Goal: Task Accomplishment & Management: Use online tool/utility

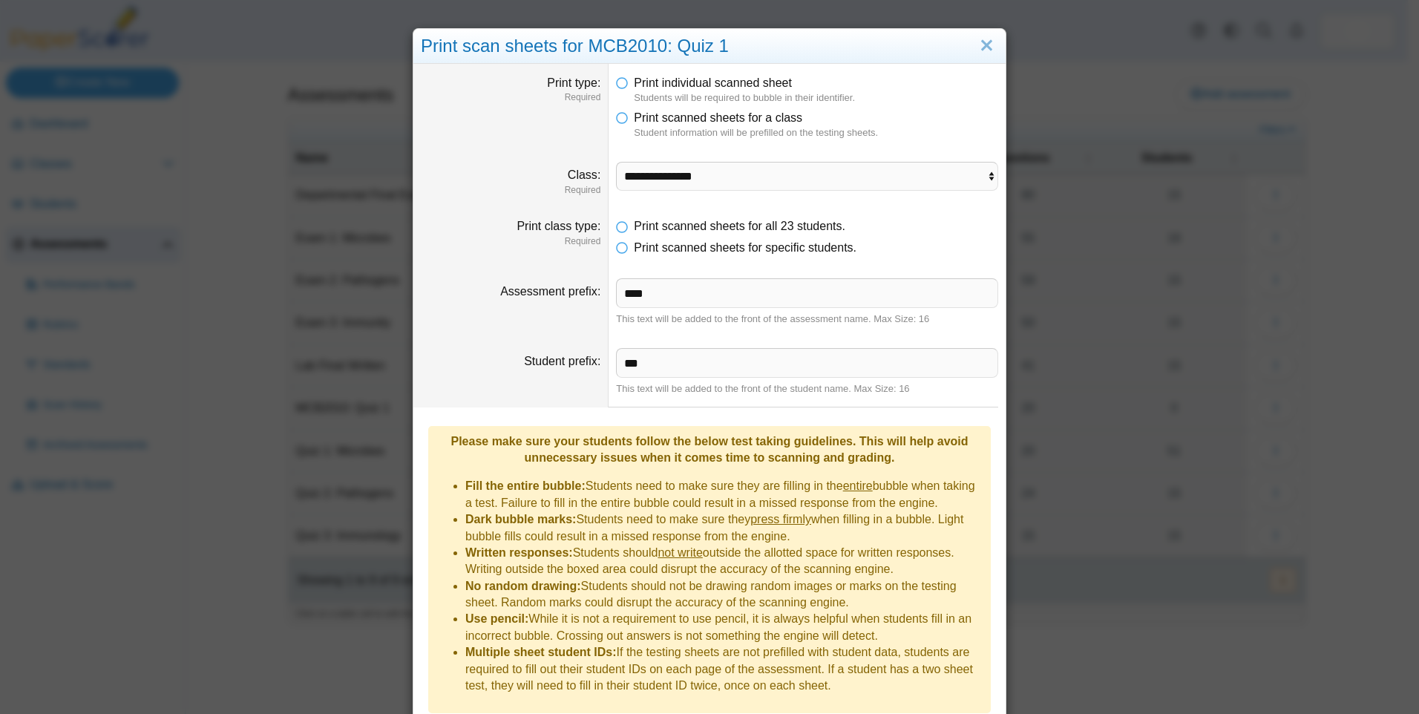
select select "**********"
click at [982, 46] on link "Close" at bounding box center [986, 45] width 23 height 25
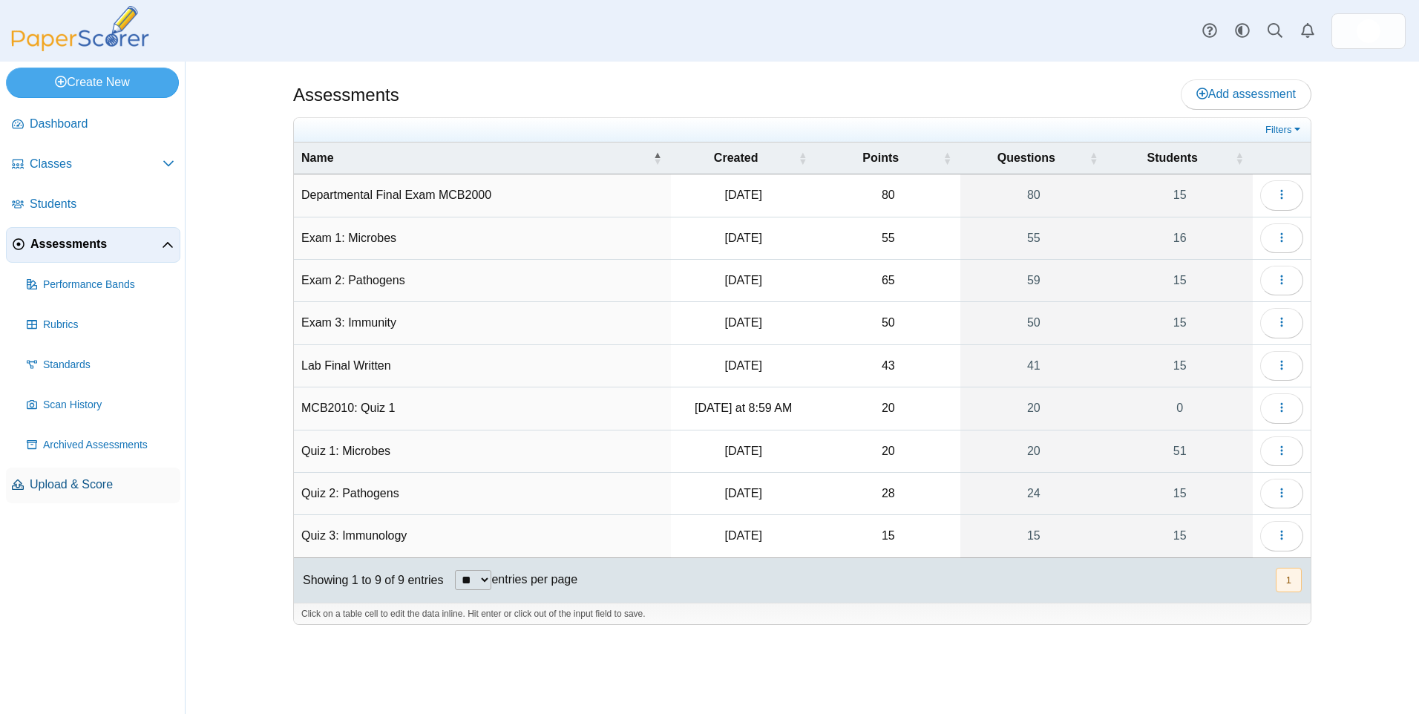
click at [58, 472] on link "Upload & Score" at bounding box center [93, 486] width 174 height 36
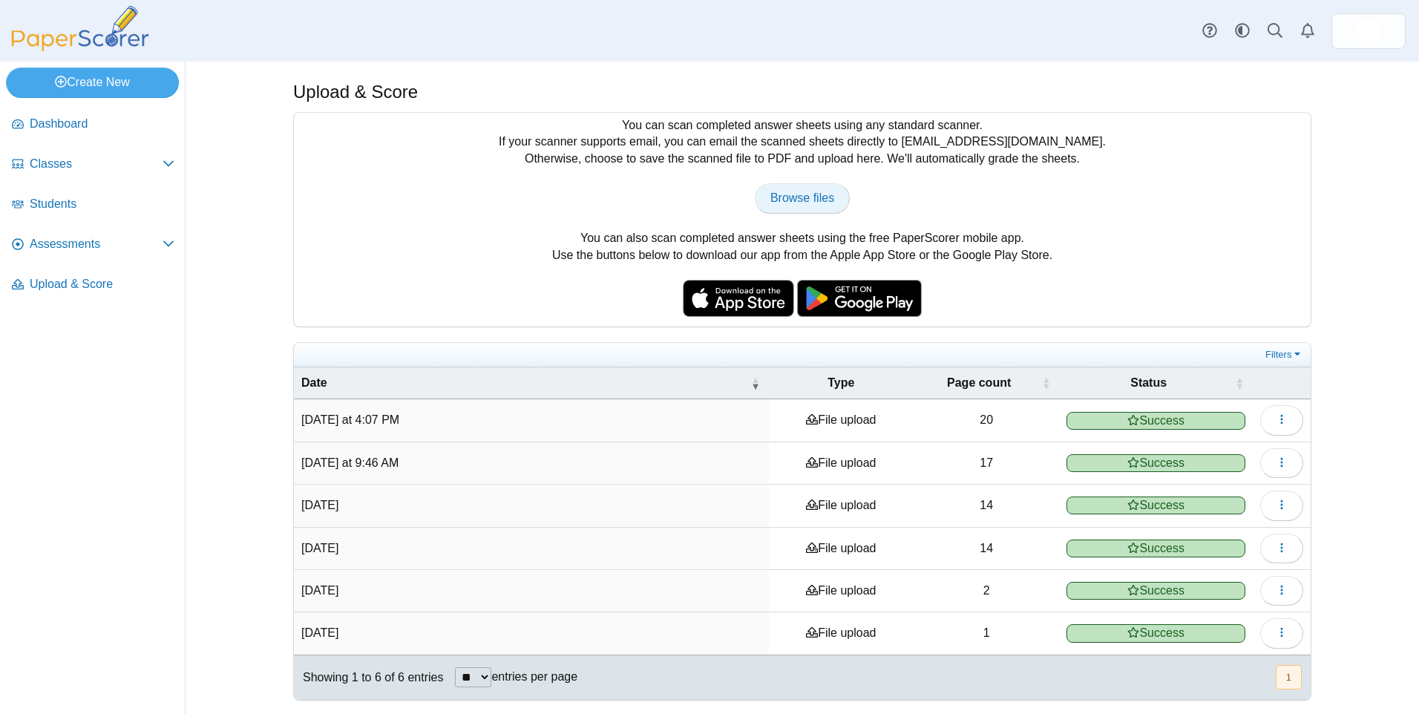
click at [823, 187] on link "Browse files" at bounding box center [802, 198] width 95 height 30
type input "**********"
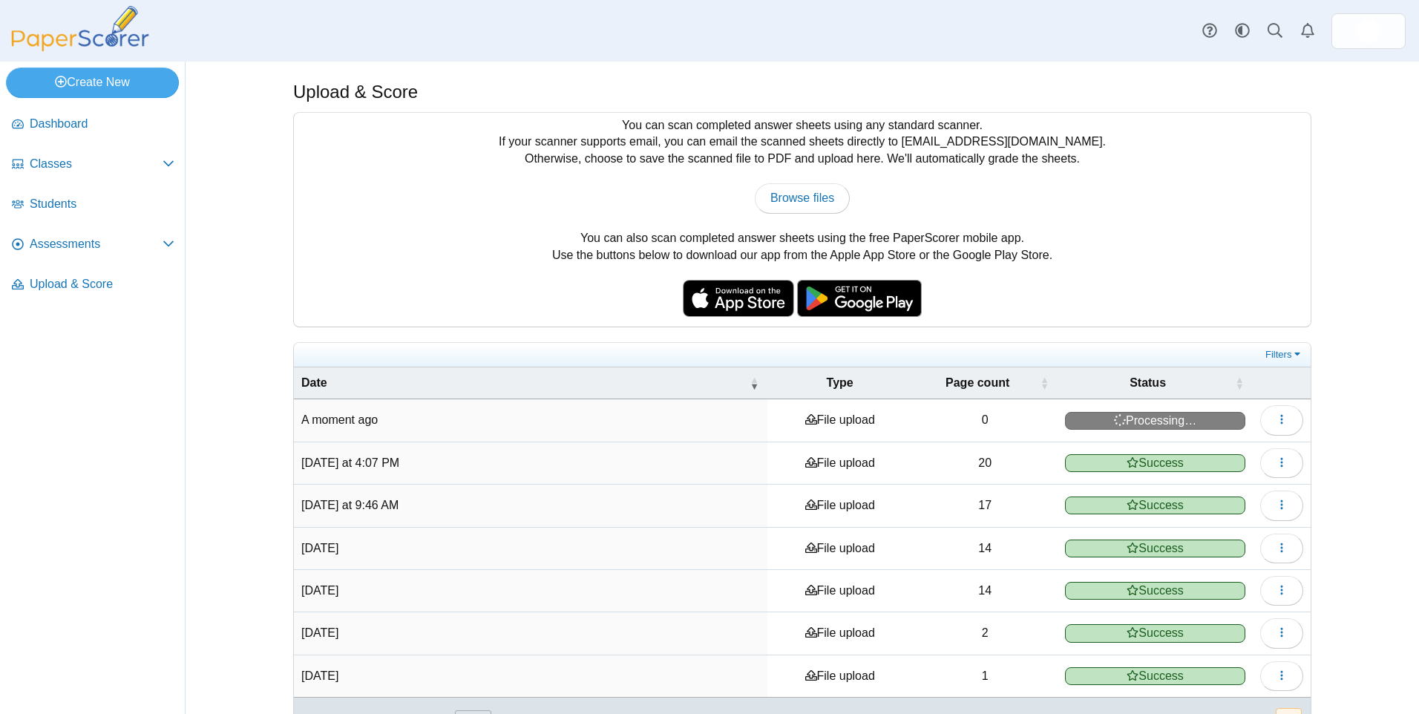
scroll to position [44, 0]
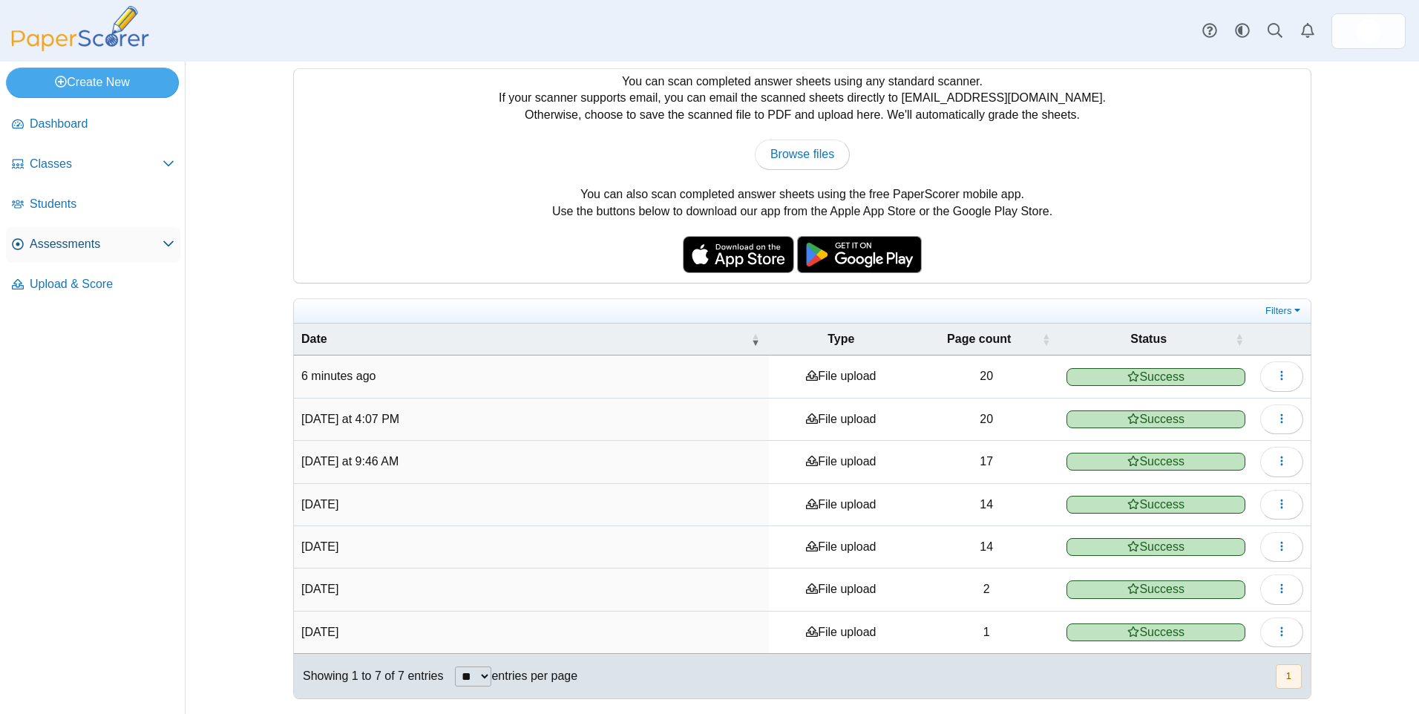
click at [79, 237] on span "Assessments" at bounding box center [96, 244] width 133 height 16
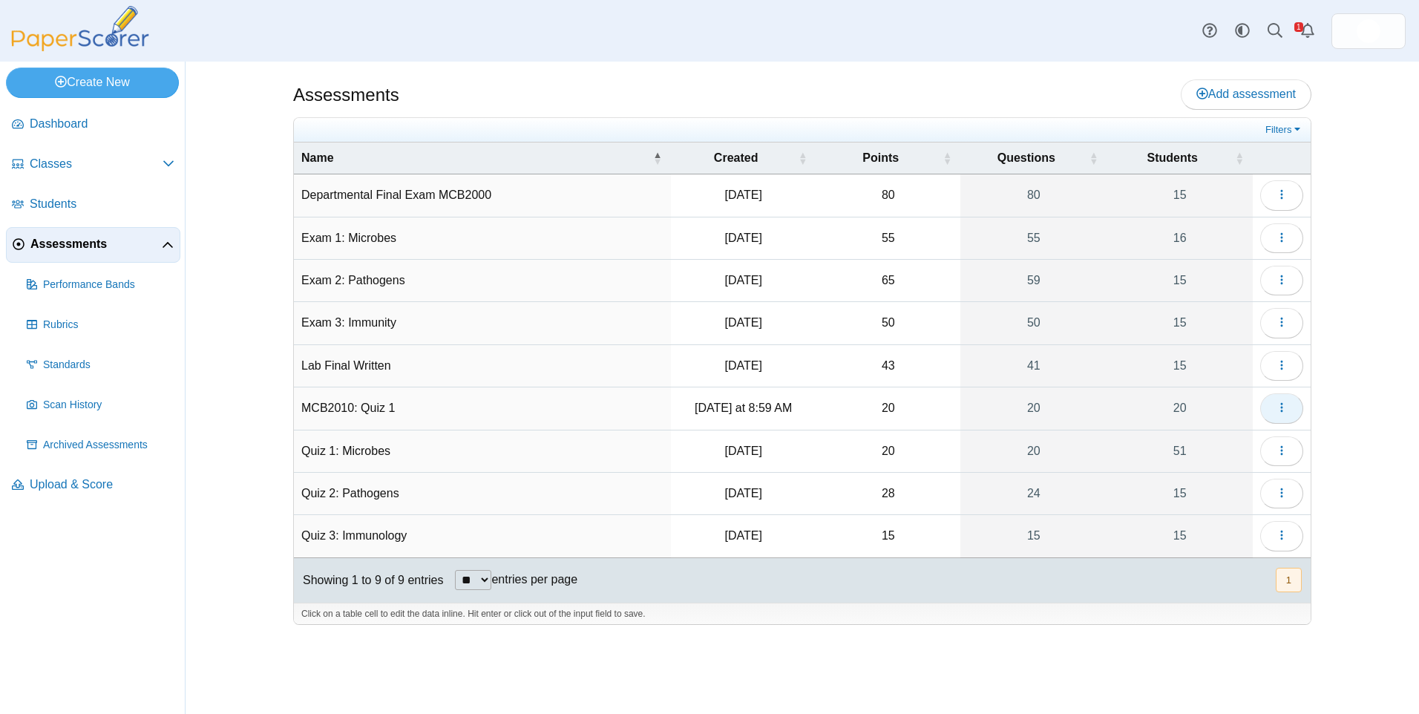
click at [1288, 400] on button "button" at bounding box center [1281, 408] width 43 height 30
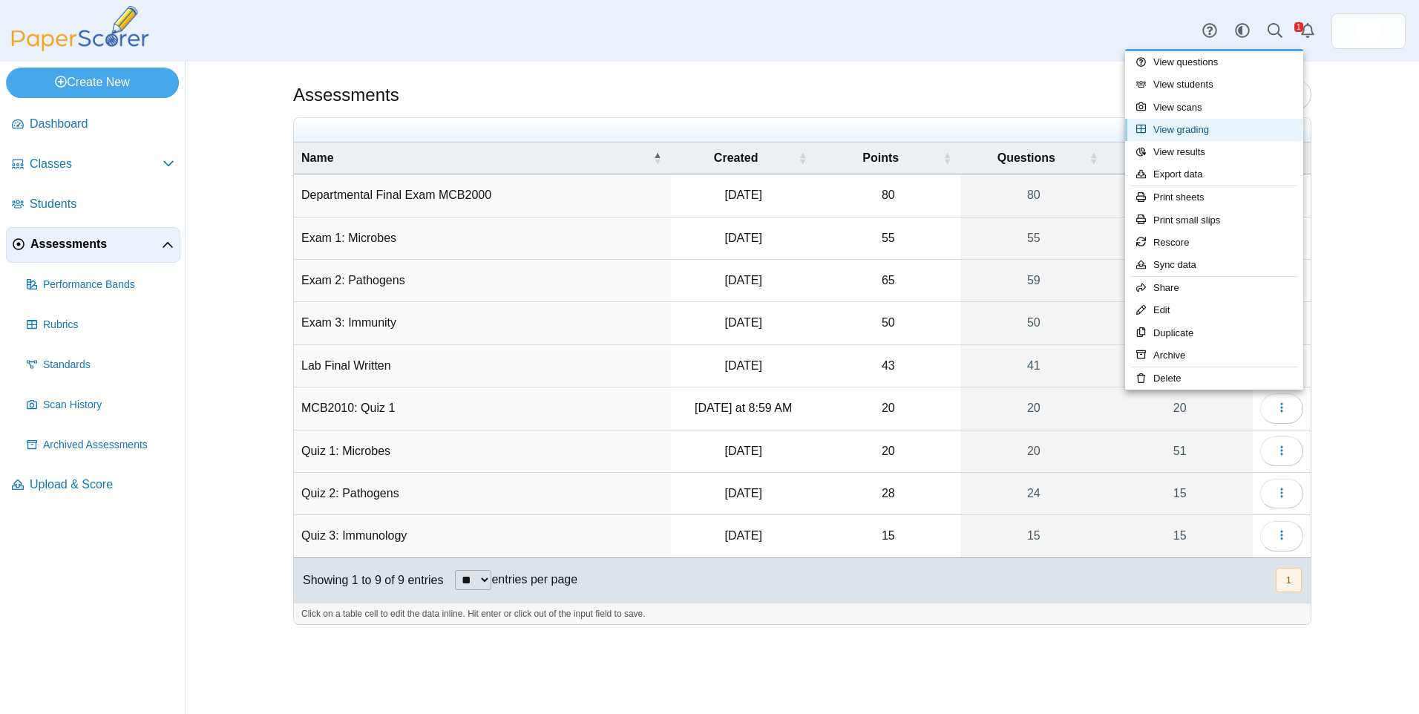
click at [1258, 119] on link "View grading" at bounding box center [1214, 130] width 178 height 22
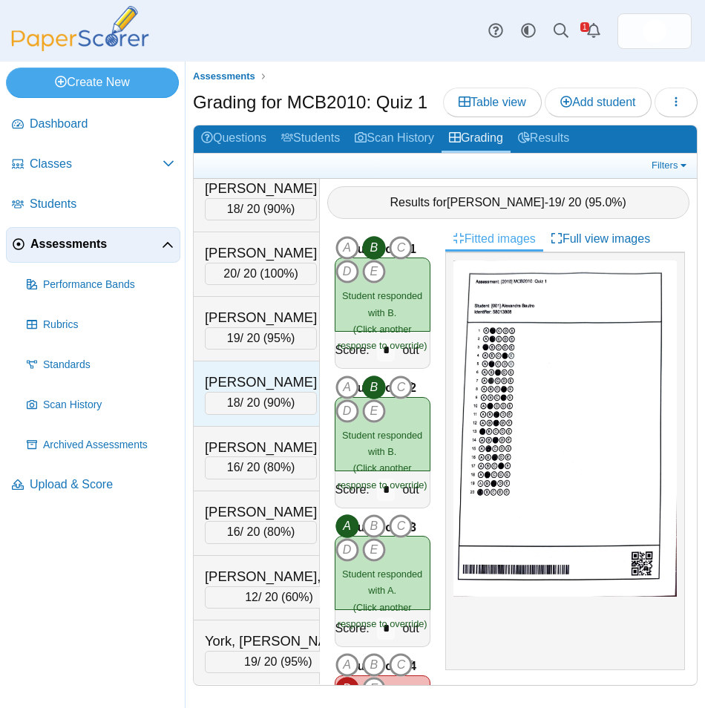
scroll to position [953, 0]
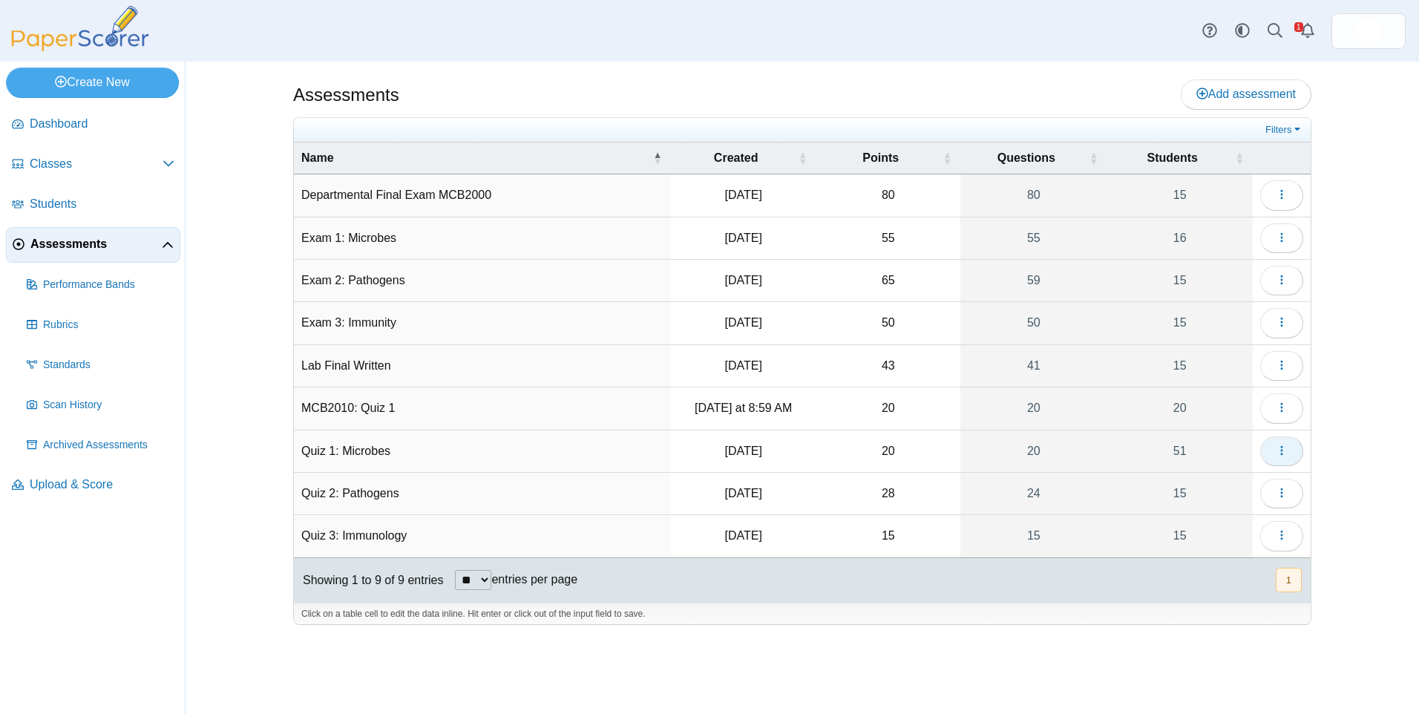
click at [1277, 449] on icon "button" at bounding box center [1282, 450] width 12 height 12
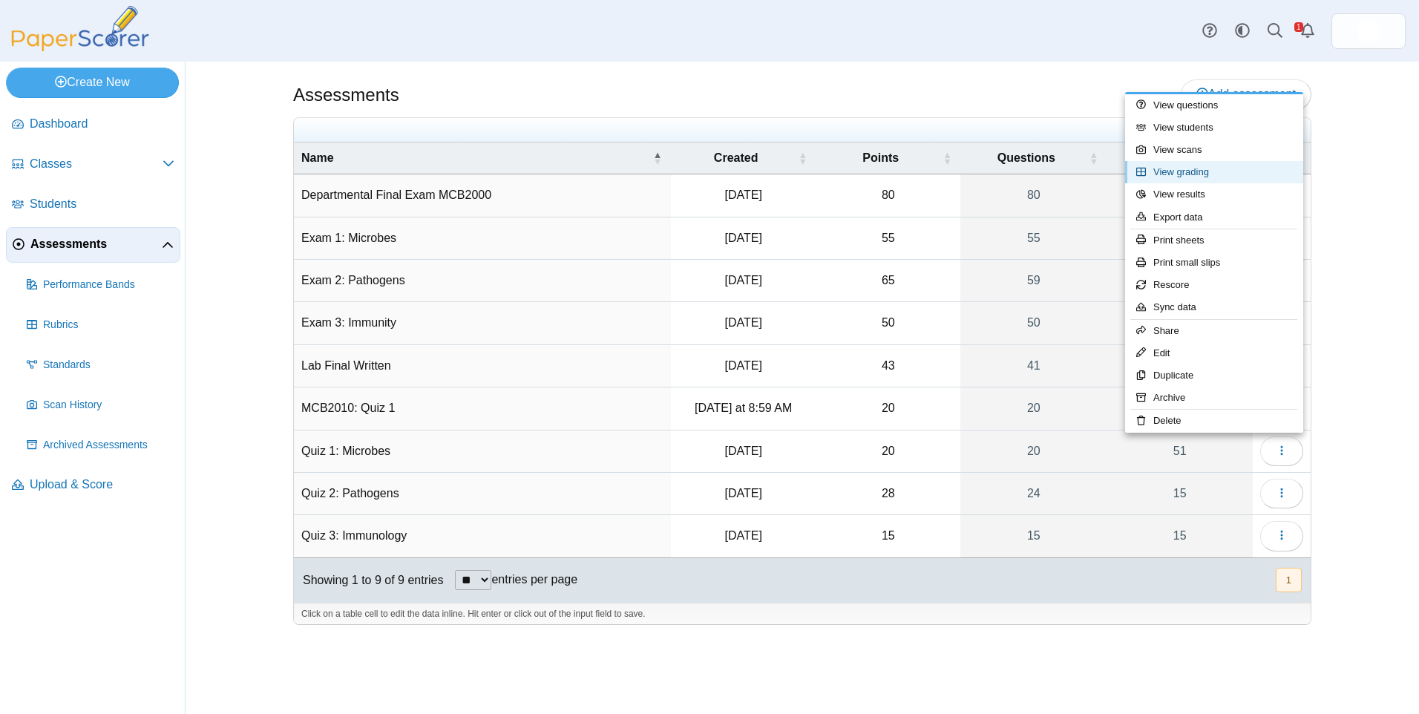
click at [1190, 168] on link "View grading" at bounding box center [1214, 172] width 178 height 22
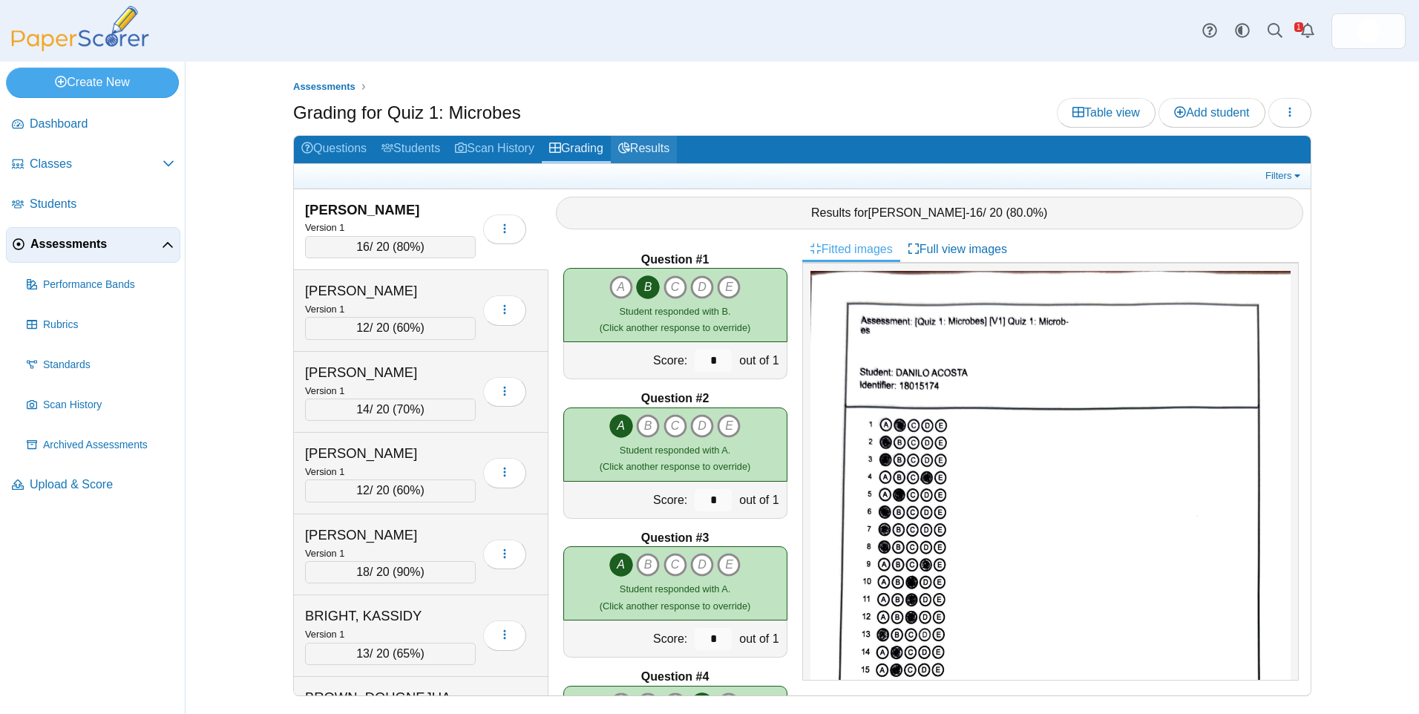
click at [652, 155] on link "Results" at bounding box center [644, 149] width 66 height 27
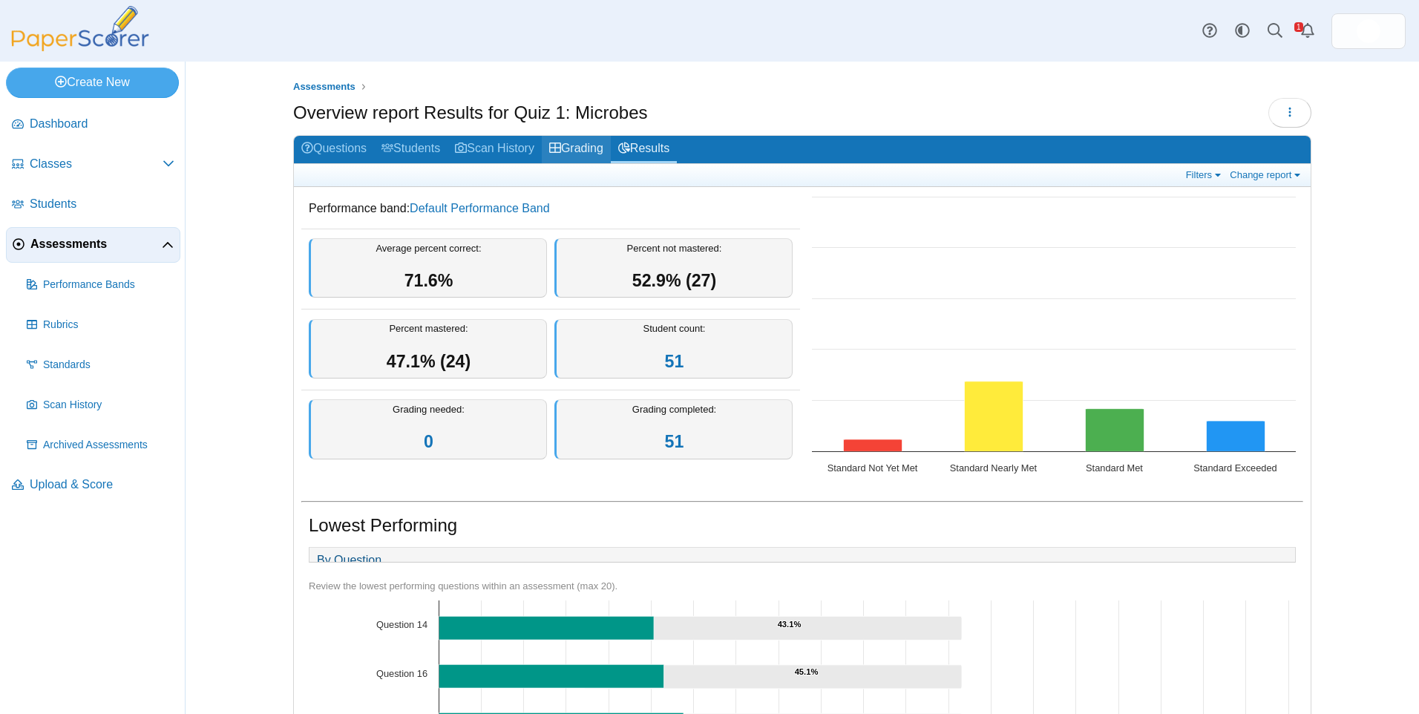
click at [579, 143] on link "Grading" at bounding box center [576, 149] width 69 height 27
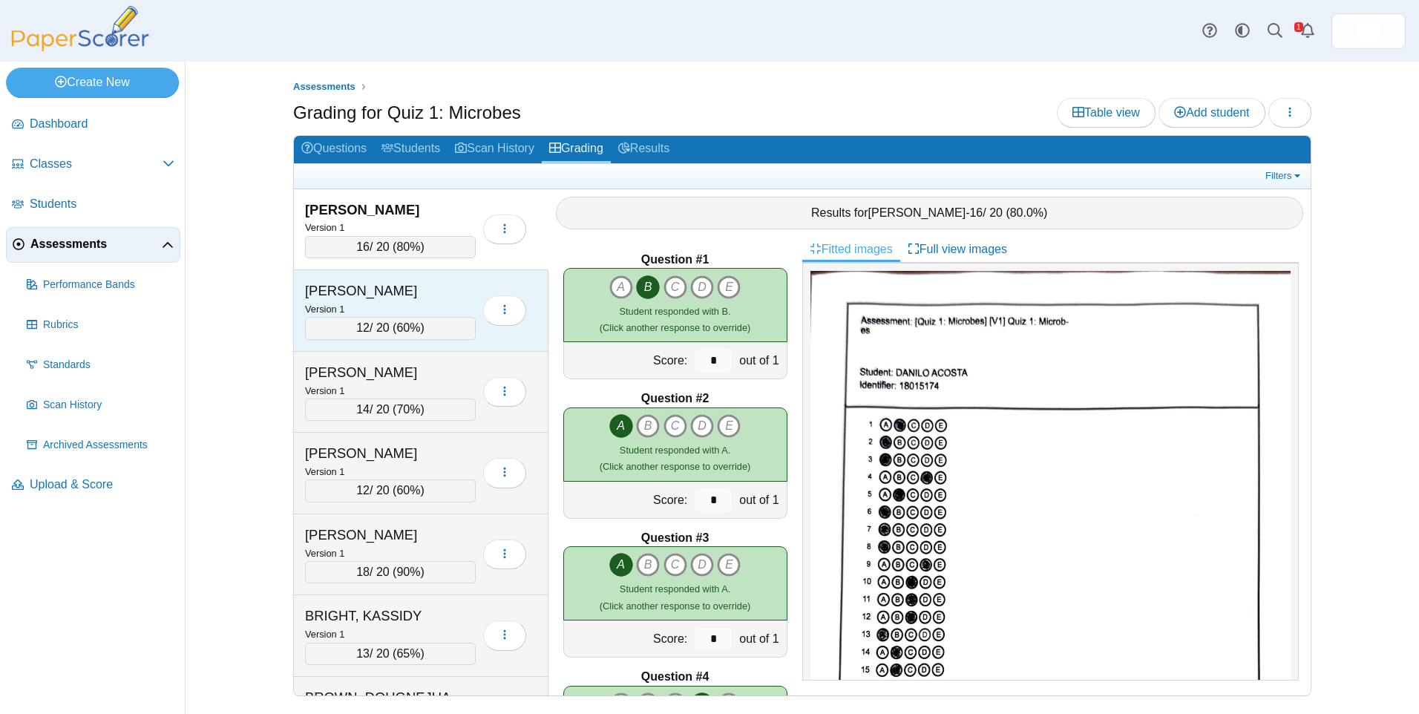
click at [416, 290] on div "ADAMS, HOLLIE" at bounding box center [379, 290] width 148 height 19
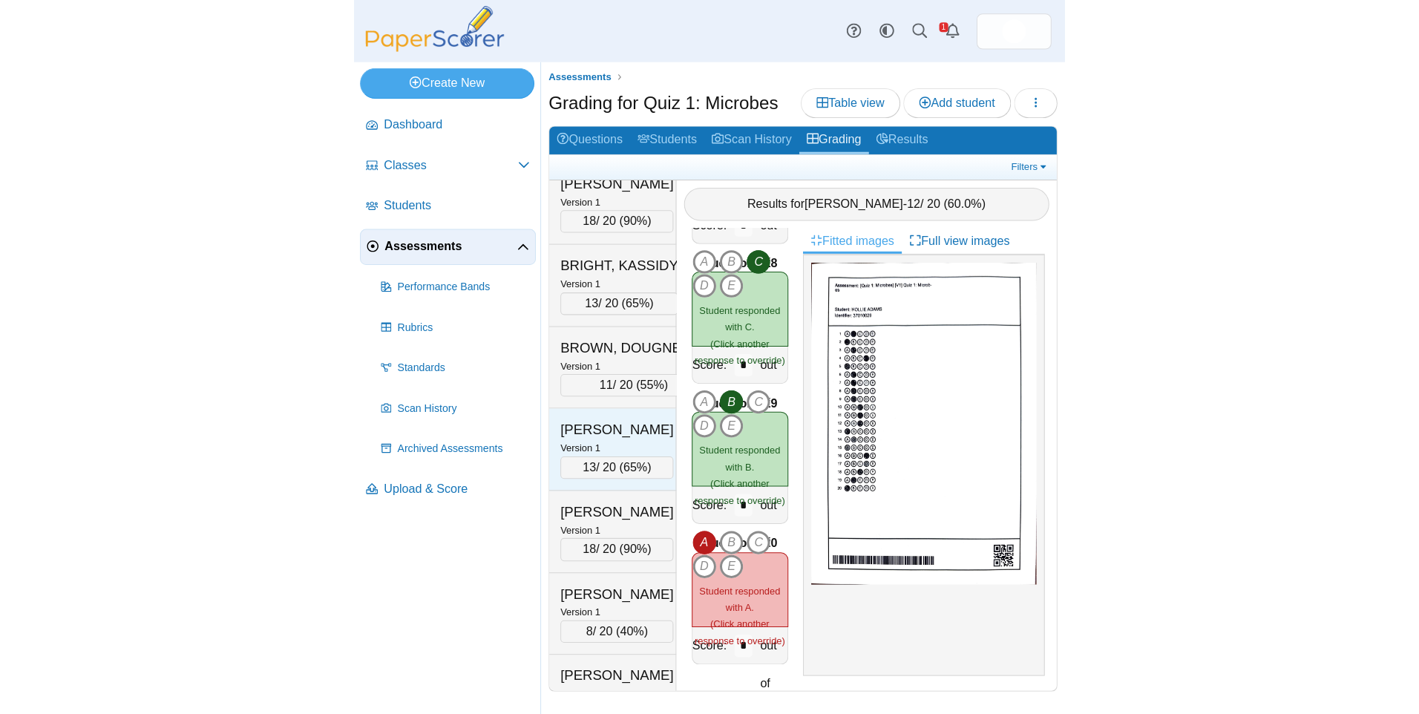
scroll to position [371, 0]
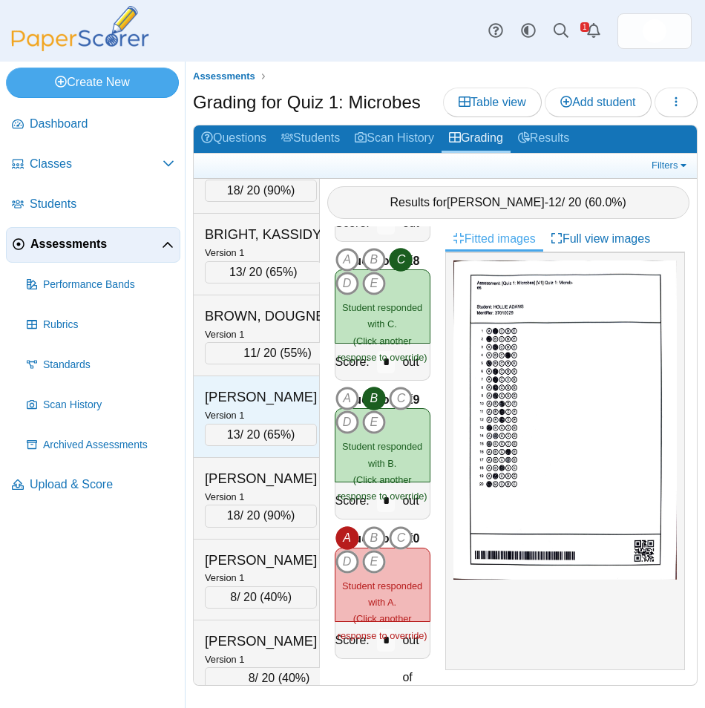
click at [263, 406] on div "BUTKA, EMILY" at bounding box center [261, 396] width 112 height 19
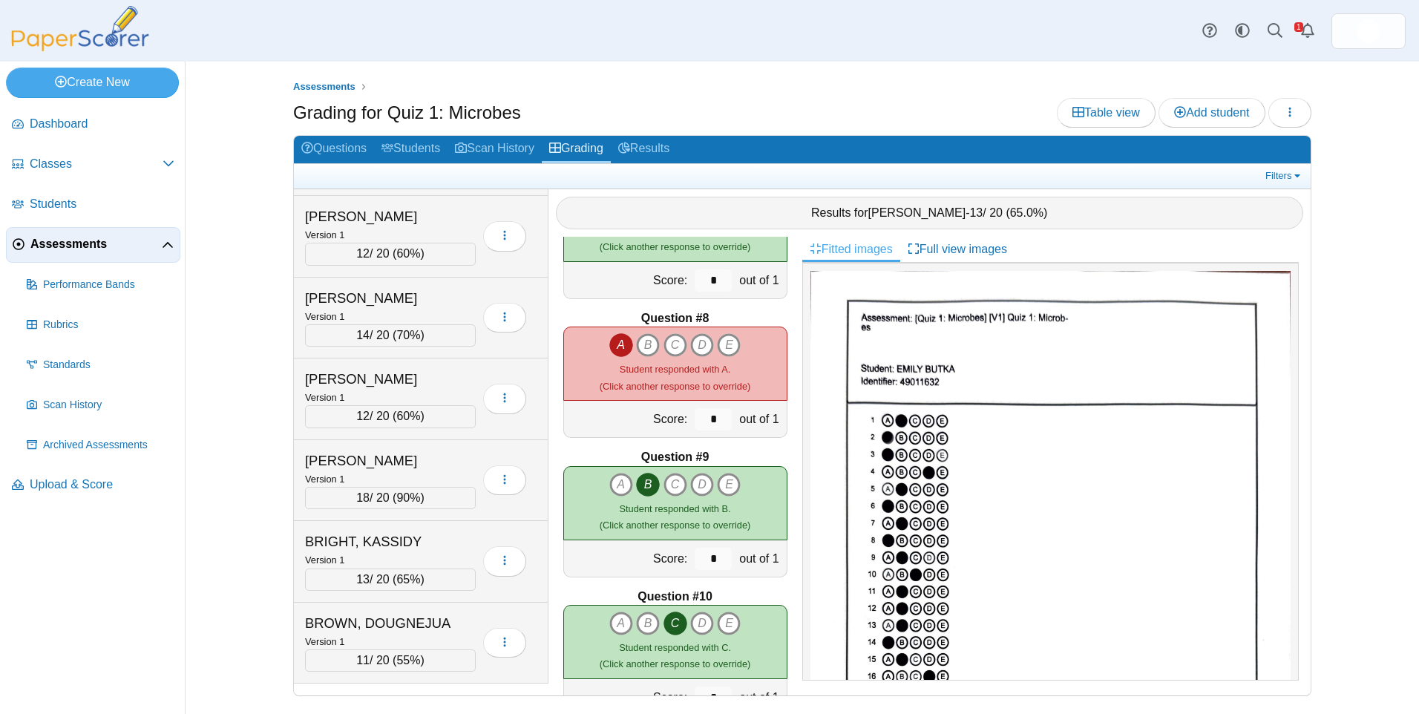
scroll to position [868, 0]
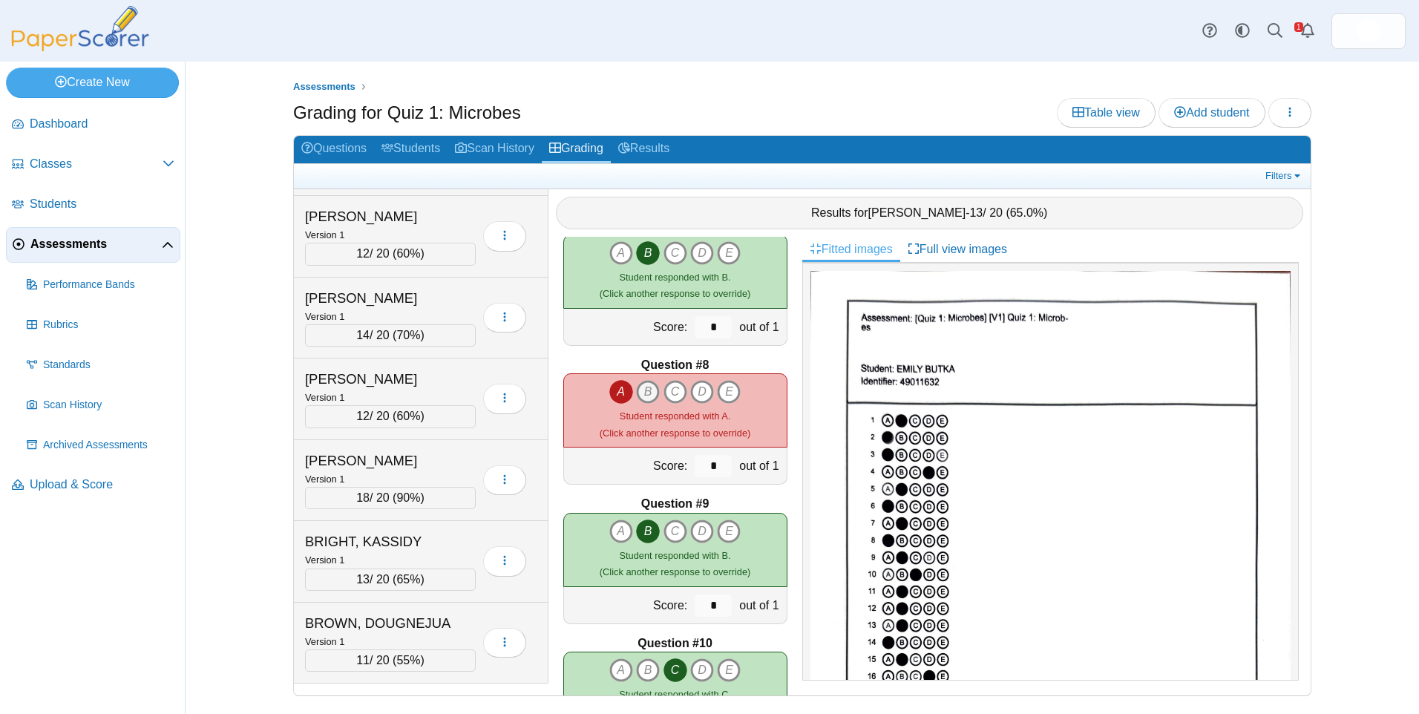
click at [641, 392] on icon "B" at bounding box center [648, 392] width 24 height 24
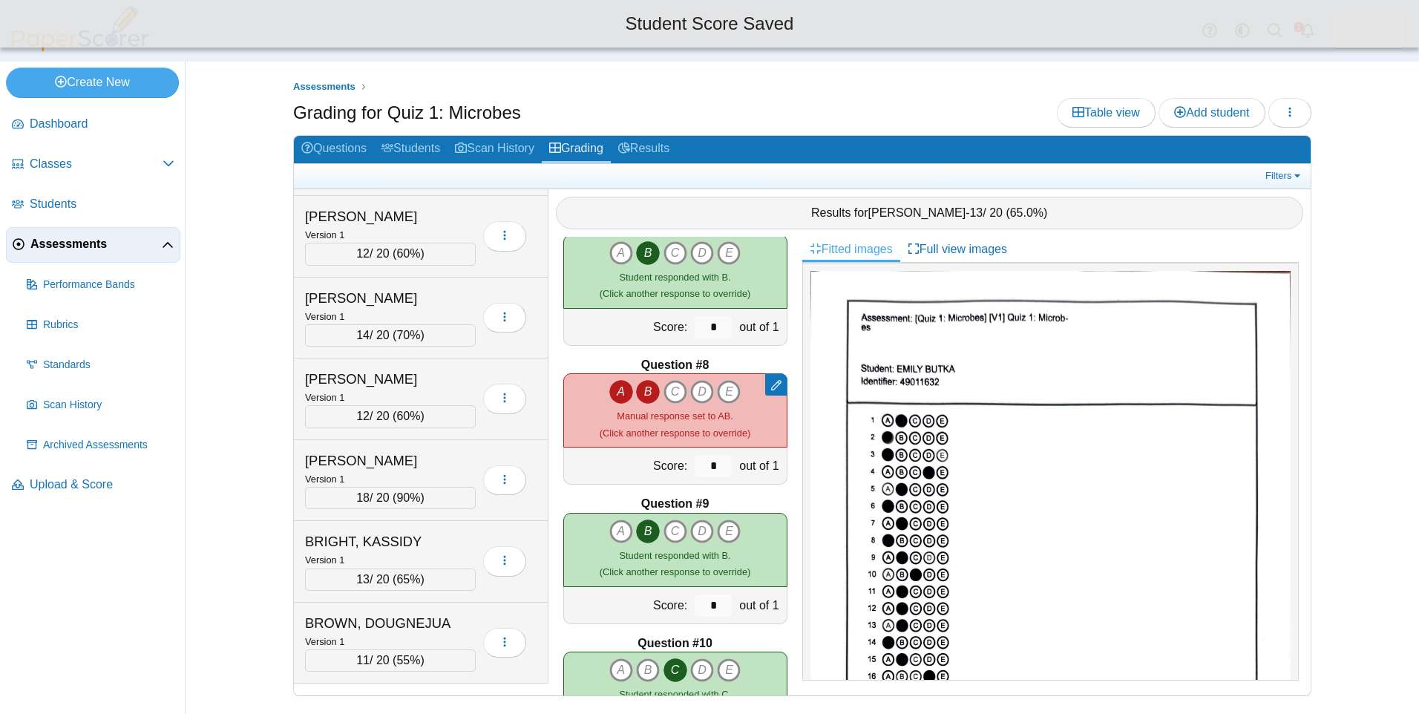
click at [612, 391] on icon "A" at bounding box center [621, 392] width 24 height 24
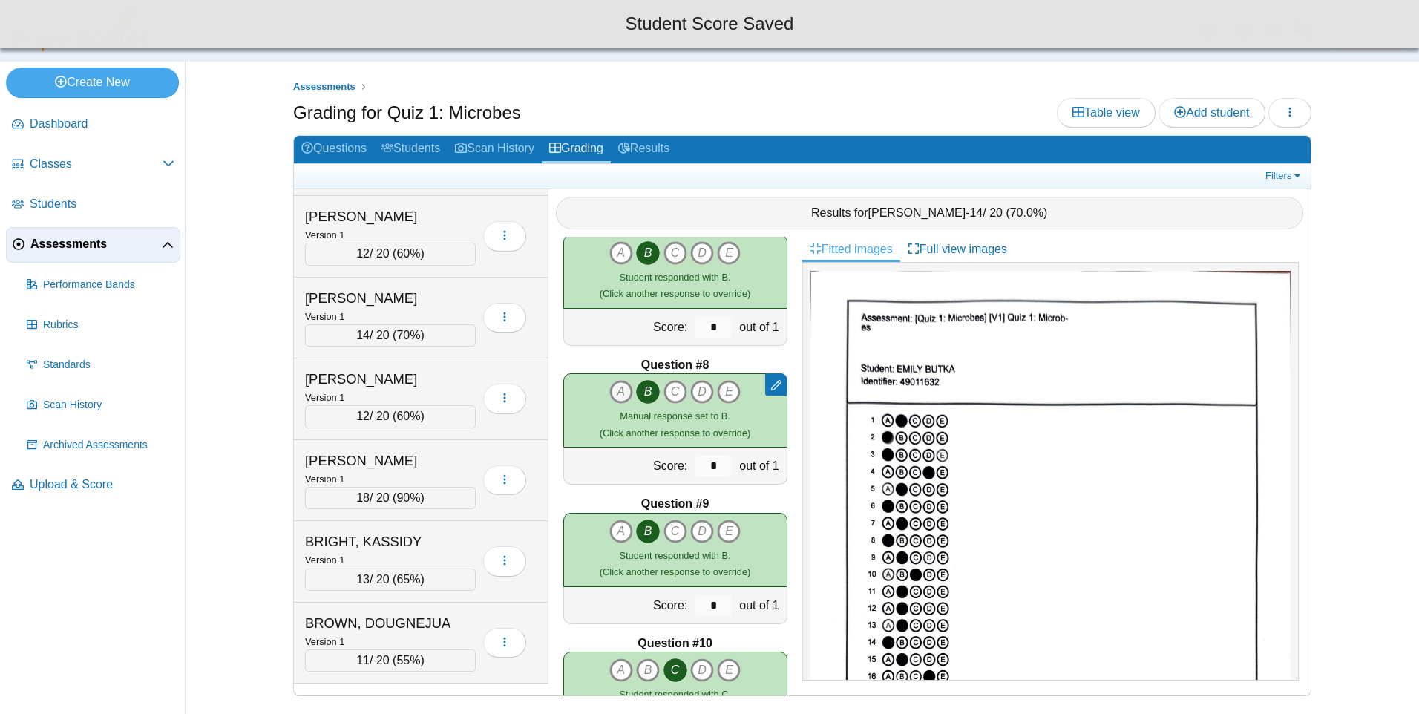
click at [613, 390] on icon "A" at bounding box center [621, 392] width 24 height 24
type input "*"
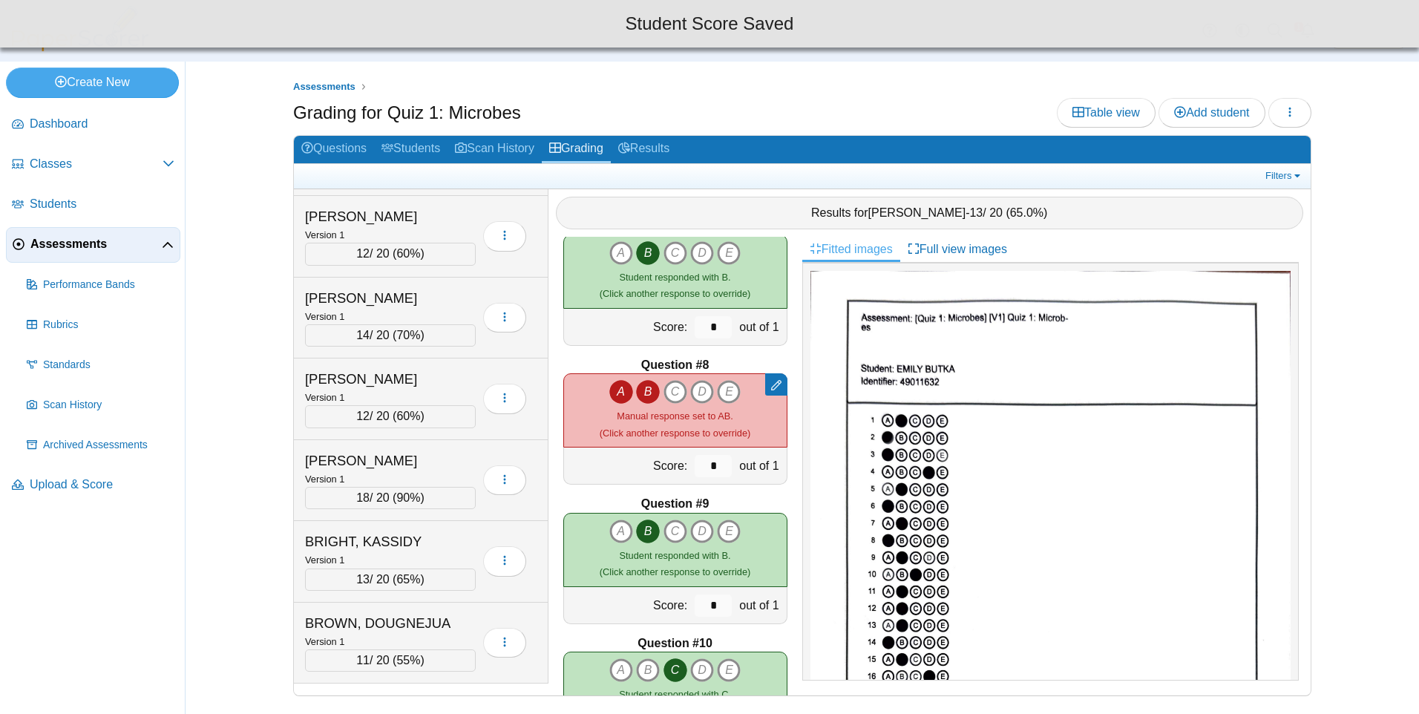
click at [636, 392] on icon "B" at bounding box center [648, 392] width 24 height 24
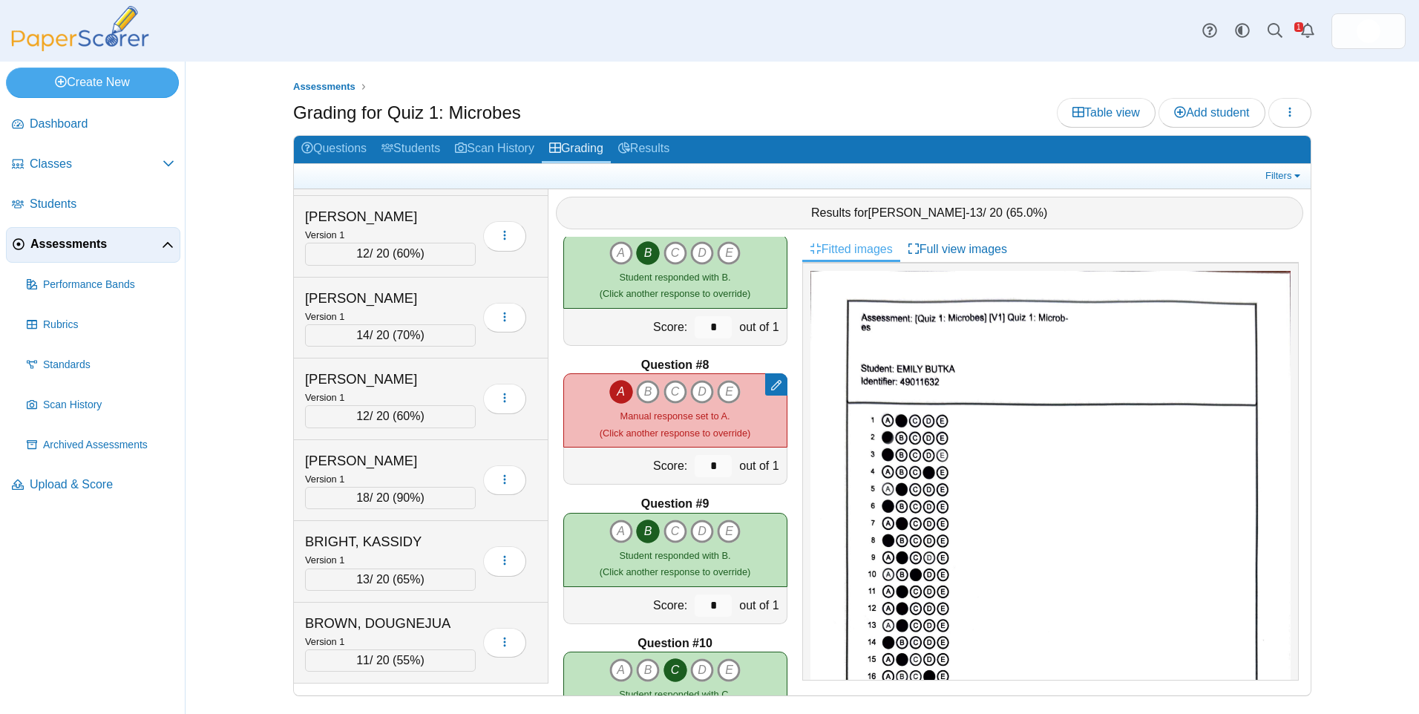
click at [650, 168] on div "Filters Show only: Loading…" at bounding box center [802, 176] width 1017 height 24
click at [352, 148] on link "Questions" at bounding box center [334, 149] width 80 height 27
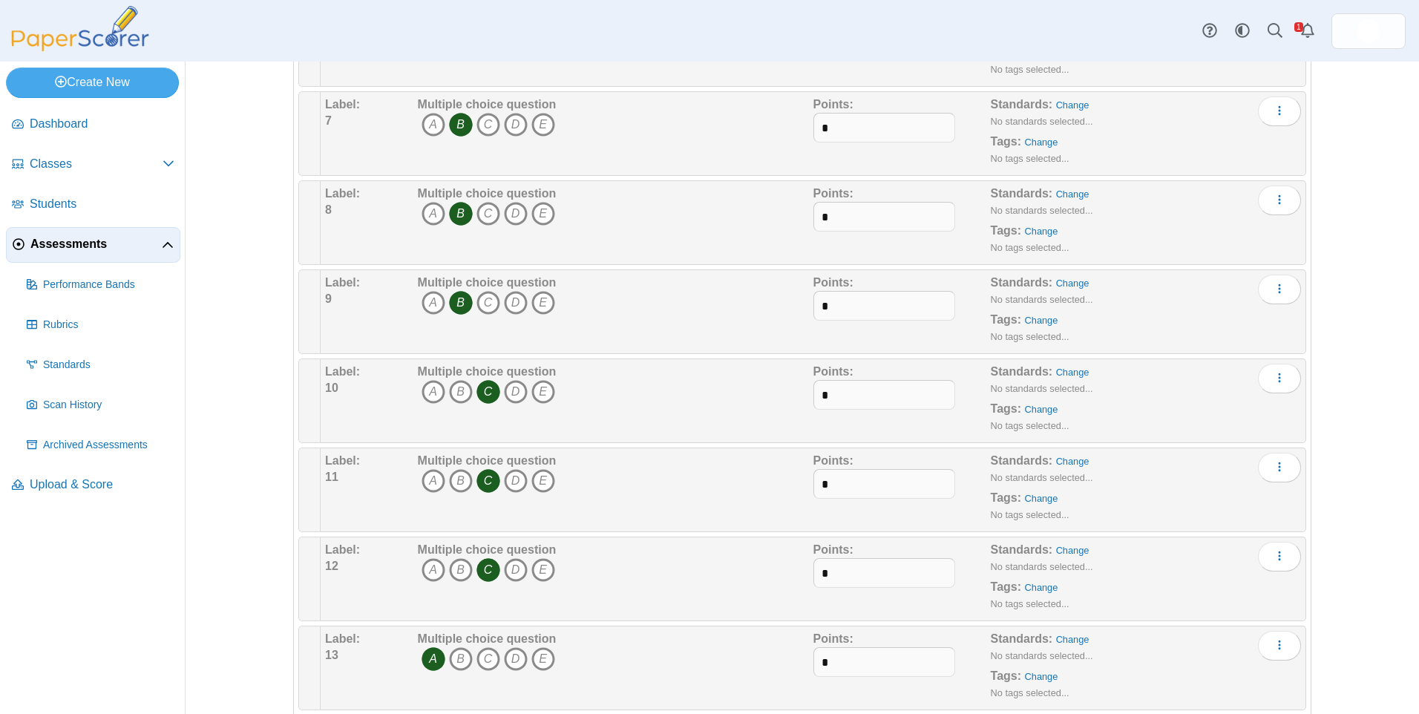
scroll to position [668, 0]
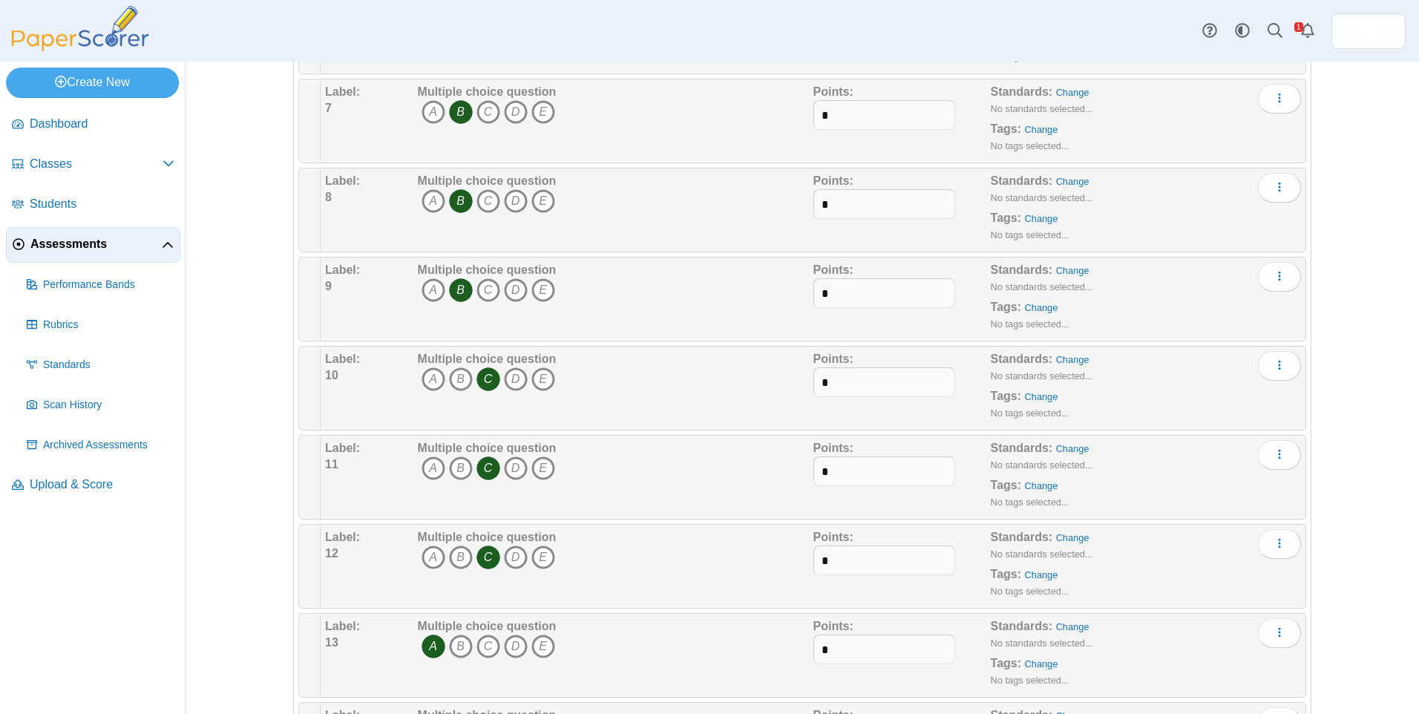
click at [1152, 136] on div "Standards: Change No standards selected... Tags: Change No tags selected..." at bounding box center [1124, 121] width 266 height 74
